Goal: Task Accomplishment & Management: Manage account settings

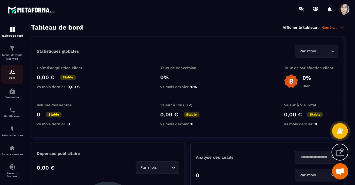
click at [12, 76] on div "CRM" at bounding box center [12, 74] width 22 height 11
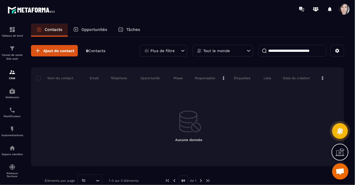
click at [340, 153] on icon at bounding box center [341, 152] width 5 height 6
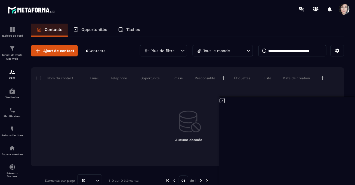
click at [201, 29] on div "Contacts Opportunités Tâches" at bounding box center [187, 30] width 313 height 13
click at [337, 49] on icon at bounding box center [337, 51] width 4 height 4
click at [336, 51] on icon at bounding box center [336, 50] width 5 height 5
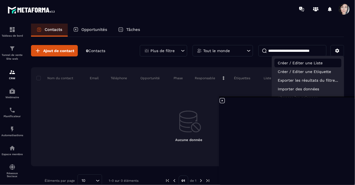
click at [312, 62] on p "Créer / Editer une Liste" at bounding box center [307, 63] width 67 height 9
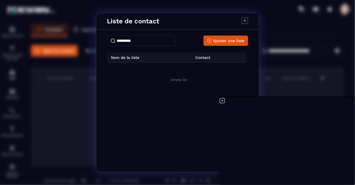
click at [120, 60] on th "Nom de la liste" at bounding box center [149, 58] width 84 height 10
click at [224, 40] on span "Ajouter une liste" at bounding box center [228, 40] width 31 height 5
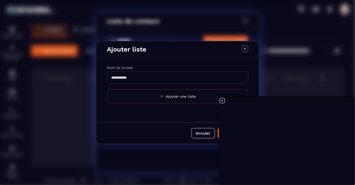
click at [120, 77] on input "Modal window" at bounding box center [177, 77] width 141 height 12
click at [121, 78] on input "********" at bounding box center [177, 77] width 141 height 12
drag, startPoint x: 121, startPoint y: 78, endPoint x: 111, endPoint y: 79, distance: 9.6
click at [111, 79] on input "*****" at bounding box center [177, 77] width 141 height 12
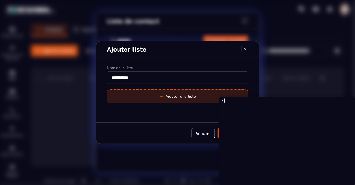
type input "**********"
click at [173, 95] on button "Ajouter une liste" at bounding box center [177, 96] width 141 height 14
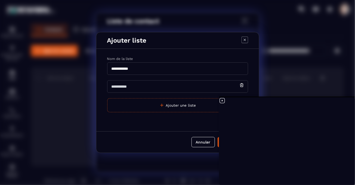
click at [221, 100] on icon at bounding box center [222, 101] width 7 height 7
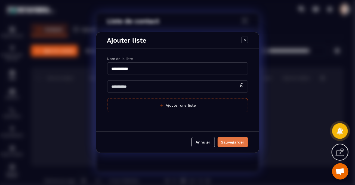
click at [238, 140] on div "Sauvegarder" at bounding box center [232, 142] width 23 height 5
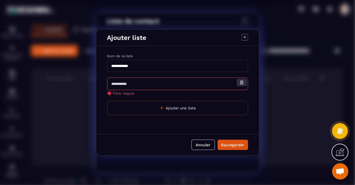
click at [240, 83] on icon "Modal window" at bounding box center [241, 82] width 5 height 5
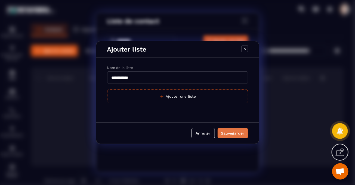
click at [231, 134] on div "Sauvegarder" at bounding box center [232, 133] width 23 height 5
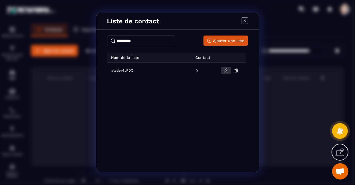
click at [225, 70] on icon "Modal window" at bounding box center [225, 71] width 3 height 4
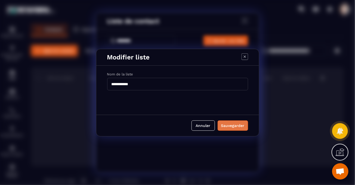
click at [241, 126] on div "Sauvegarder" at bounding box center [232, 125] width 23 height 5
click at [244, 55] on icon "Modal window" at bounding box center [244, 57] width 7 height 7
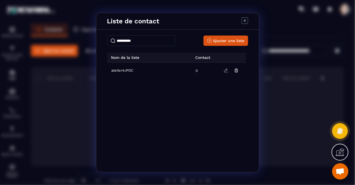
click at [244, 18] on icon "Modal window" at bounding box center [244, 20] width 7 height 7
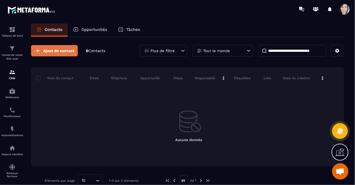
click at [55, 51] on span "Ajout de contact" at bounding box center [58, 50] width 31 height 5
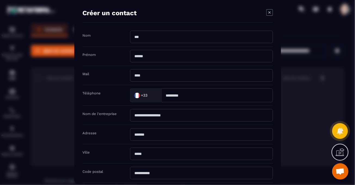
click at [268, 12] on icon "Modal window" at bounding box center [269, 12] width 7 height 7
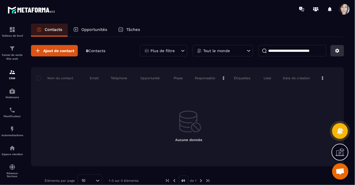
click at [337, 51] on icon at bounding box center [336, 50] width 5 height 5
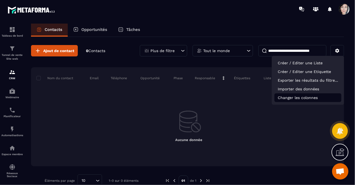
click at [311, 100] on p "Changer les colonnes" at bounding box center [307, 97] width 67 height 9
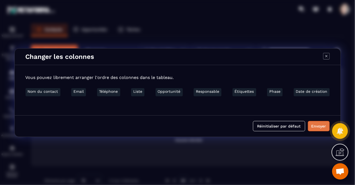
click at [318, 128] on button "Envoyer" at bounding box center [319, 126] width 22 height 10
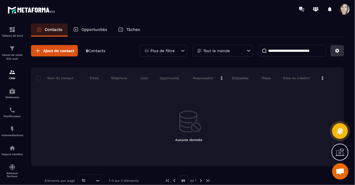
click at [337, 49] on icon at bounding box center [337, 51] width 4 height 4
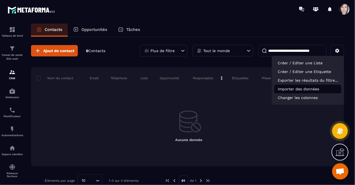
click at [312, 89] on p "Importer des données" at bounding box center [307, 89] width 67 height 9
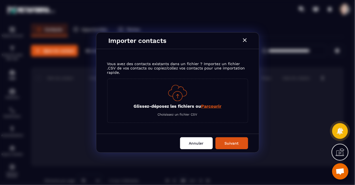
click at [201, 143] on button "Annuler" at bounding box center [196, 143] width 33 height 12
